Goal: Check status: Check status

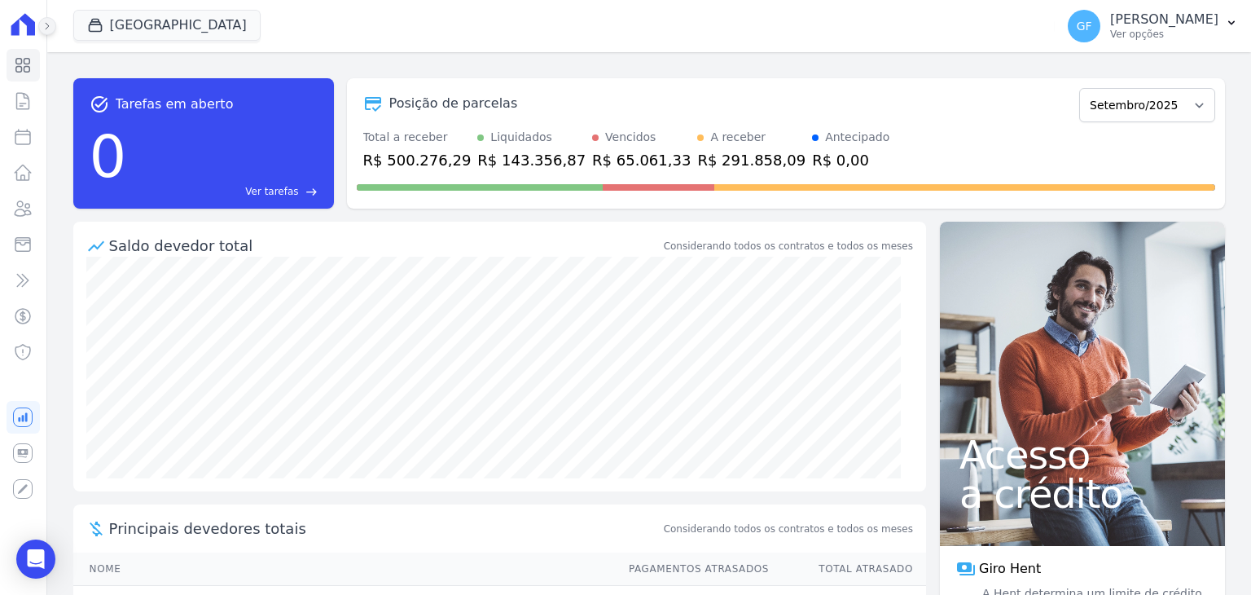
click at [50, 30] on icon at bounding box center [47, 26] width 10 height 10
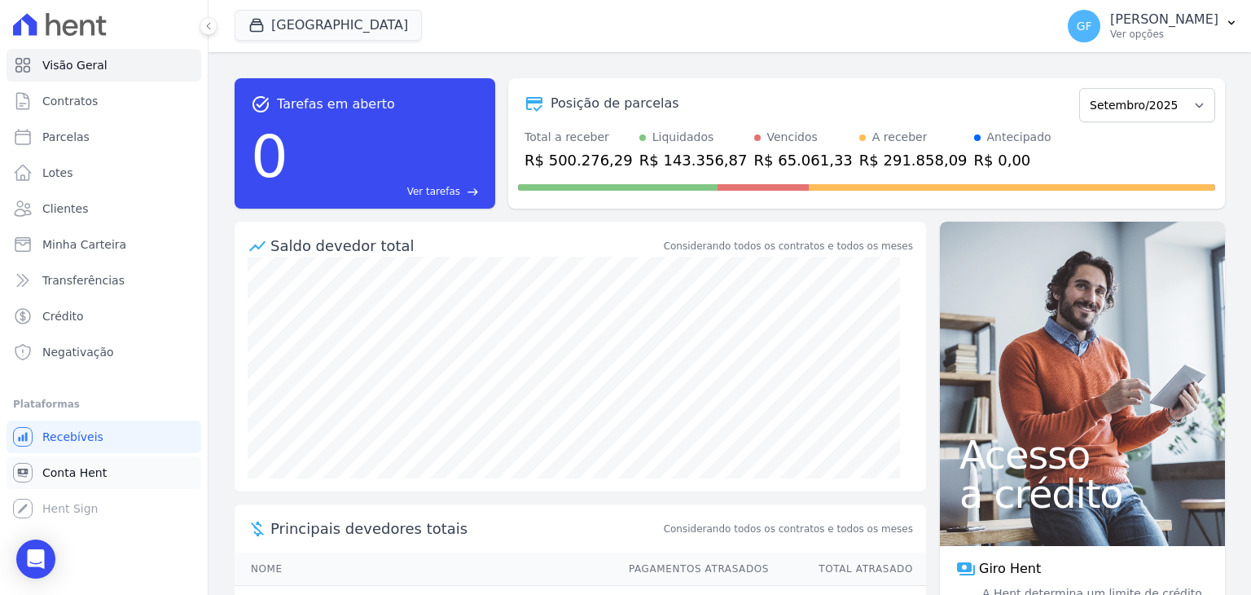
click at [65, 472] on span "Conta Hent" at bounding box center [74, 472] width 64 height 16
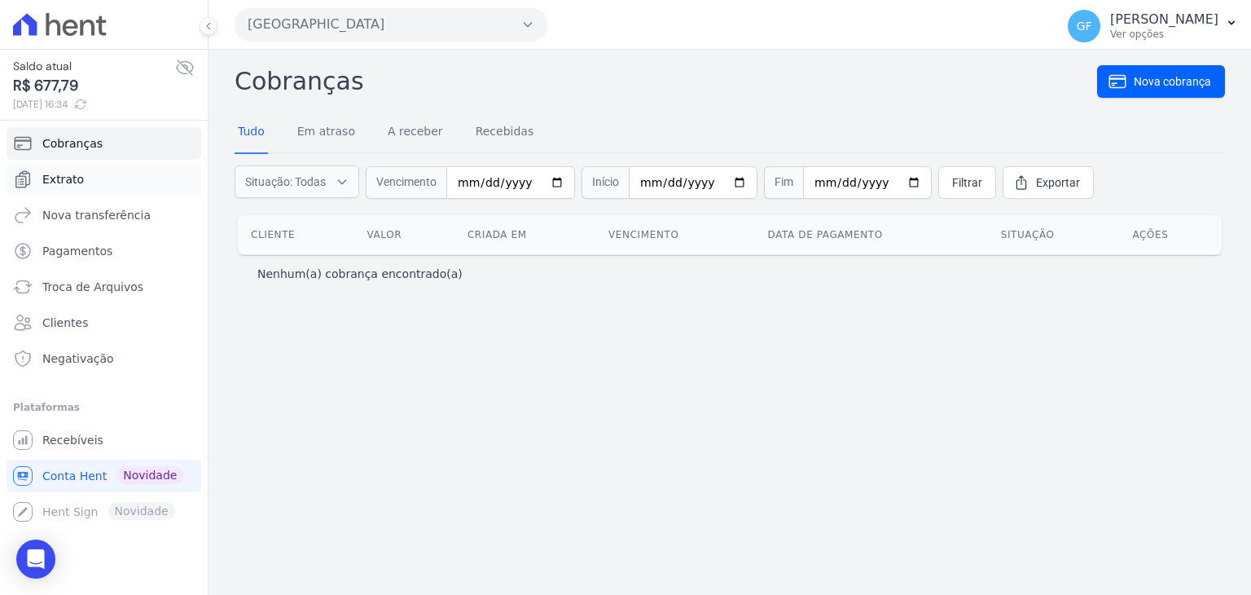
click at [64, 182] on span "Extrato" at bounding box center [63, 179] width 42 height 16
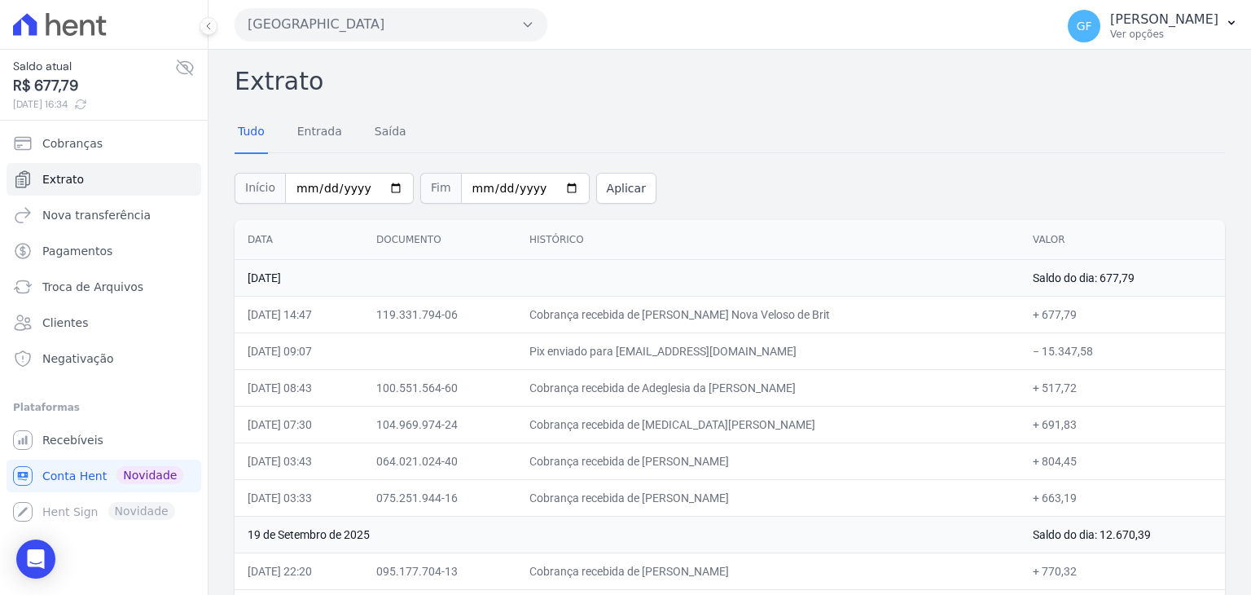
drag, startPoint x: 568, startPoint y: 306, endPoint x: 1066, endPoint y: 301, distance: 497.8
click at [1066, 301] on tr "22/09/2025, 14:47 119.331.794-06 Cobrança recebida de David Vila Nova Veloso de…" at bounding box center [730, 314] width 991 height 37
click at [844, 322] on td "Cobrança recebida de [PERSON_NAME] Nova Veloso de Brit" at bounding box center [769, 314] width 504 height 37
click at [176, 66] on icon at bounding box center [185, 68] width 20 height 20
